Goal: Information Seeking & Learning: Learn about a topic

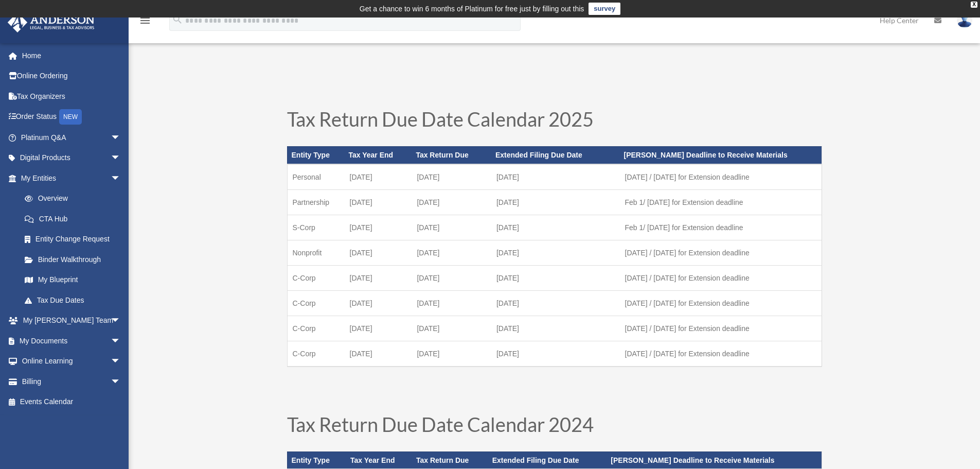
scroll to position [69, 0]
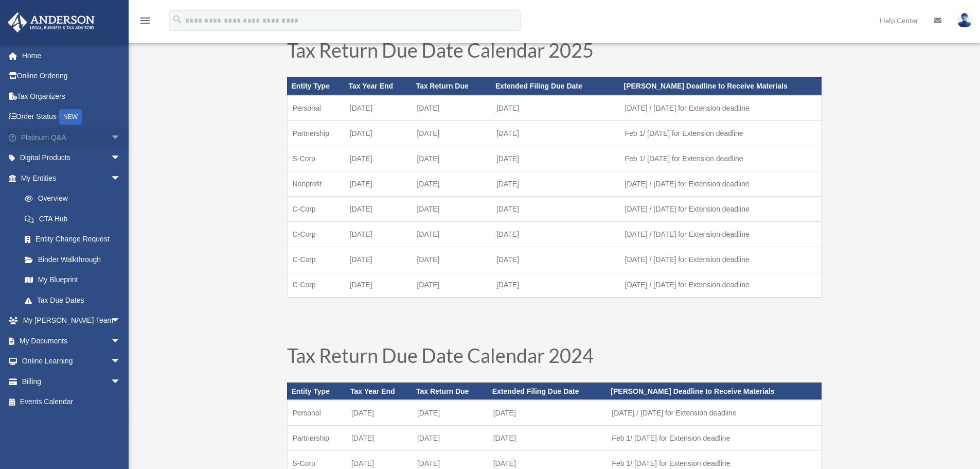
click at [111, 140] on span "arrow_drop_down" at bounding box center [121, 137] width 21 height 21
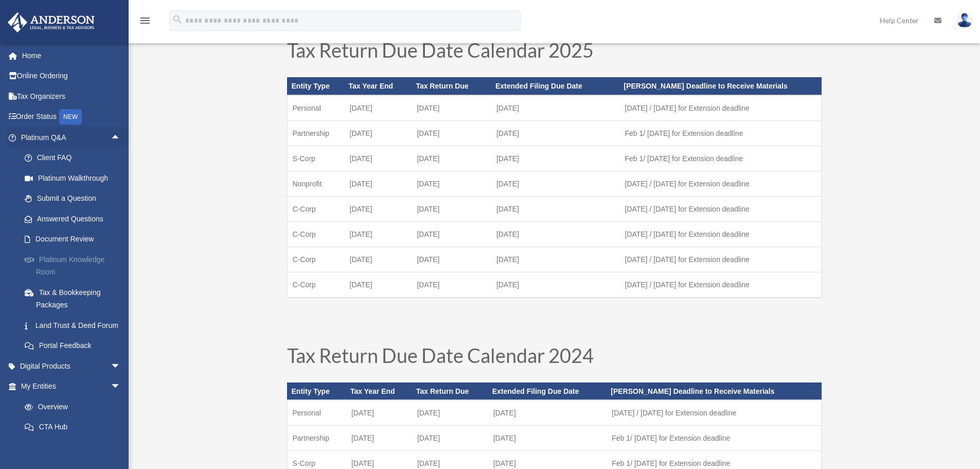
click at [74, 258] on link "Platinum Knowledge Room" at bounding box center [75, 265] width 122 height 33
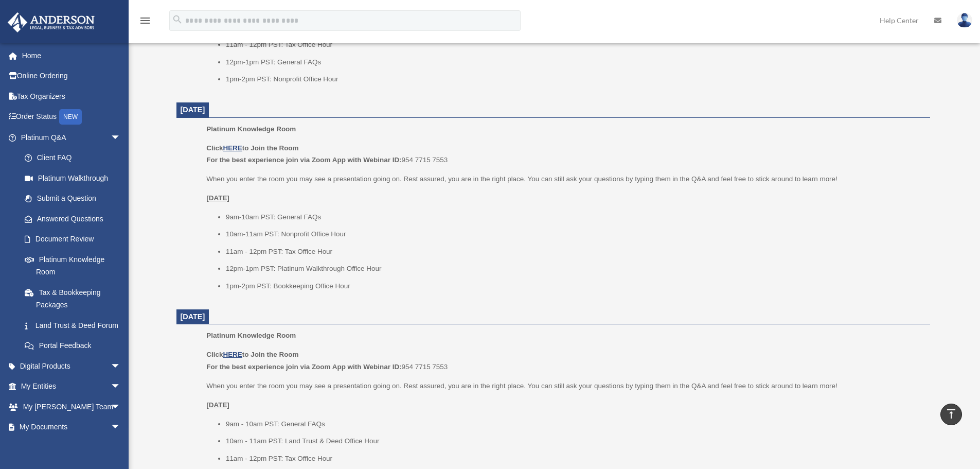
scroll to position [580, 0]
click at [355, 283] on li "1pm-2pm PST: Bookkeeping Office Hour" at bounding box center [574, 285] width 697 height 12
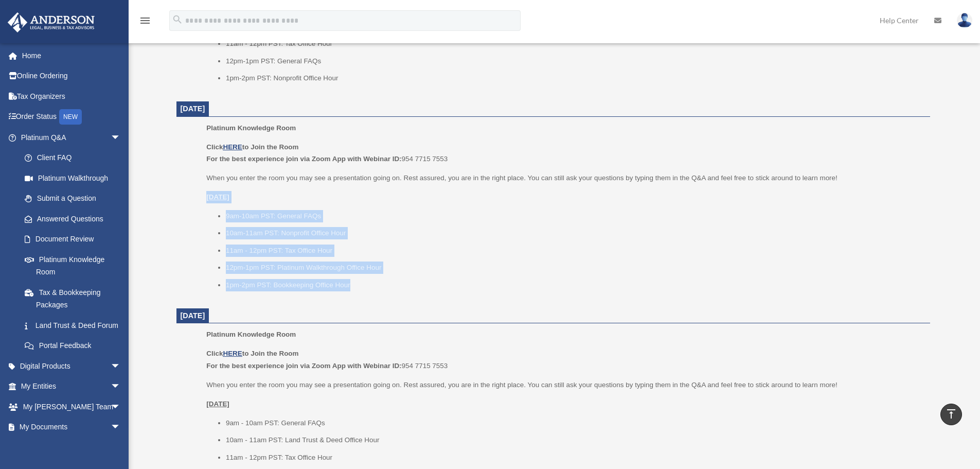
drag, startPoint x: 355, startPoint y: 283, endPoint x: 208, endPoint y: 198, distance: 170.4
click at [208, 198] on div "Click HERE to Join the Room For the best experience join via Zoom App with Webi…" at bounding box center [564, 216] width 716 height 150
copy dl "[DATE] 9am-10am PST: General FAQs 10am-11am PST: Nonprofit Office Hour 11am - 1…"
